Goal: Communication & Community: Answer question/provide support

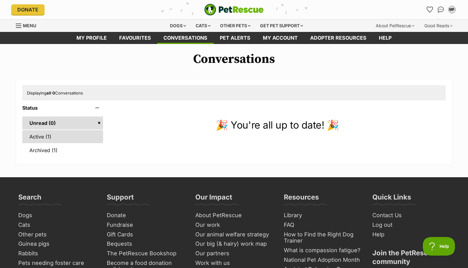
click at [52, 138] on link "Active (1)" at bounding box center [62, 136] width 81 height 13
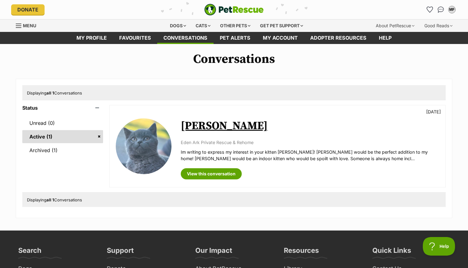
click at [196, 134] on div "Taylor 3 days ago Eden Ark Private Rescue & Rehome Im writing to express my int…" at bounding box center [310, 146] width 259 height 66
click at [200, 129] on link "[PERSON_NAME]" at bounding box center [224, 126] width 87 height 14
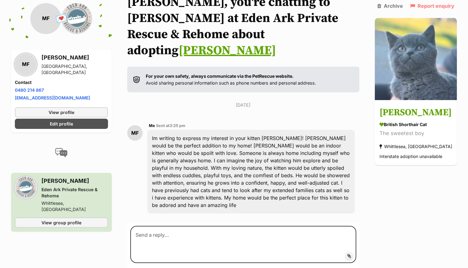
scroll to position [71, 0]
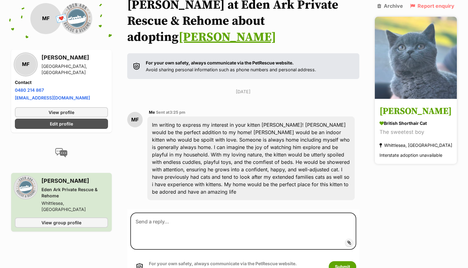
click at [399, 108] on h3 "[PERSON_NAME]" at bounding box center [416, 112] width 73 height 14
